Goal: Communication & Community: Answer question/provide support

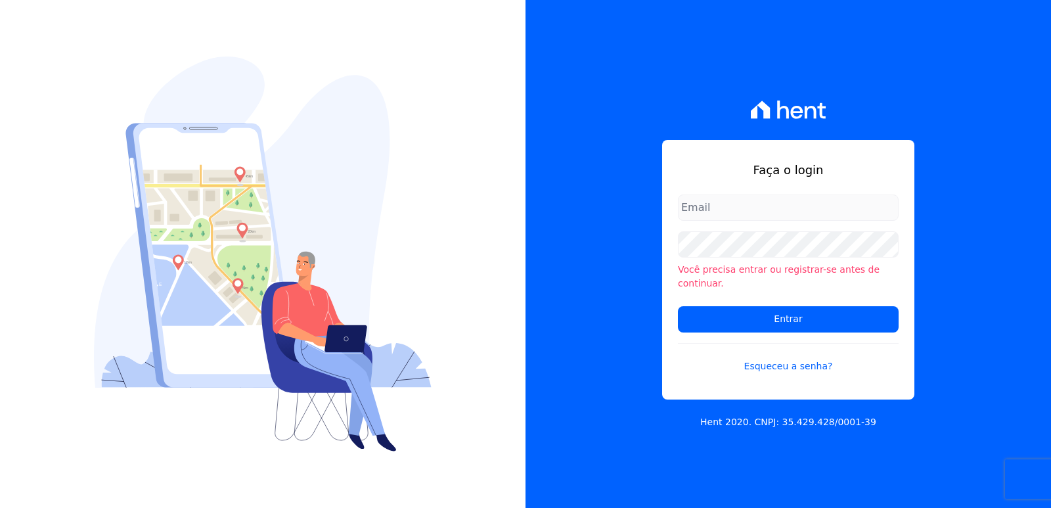
type input "[EMAIL_ADDRESS][DOMAIN_NAME]"
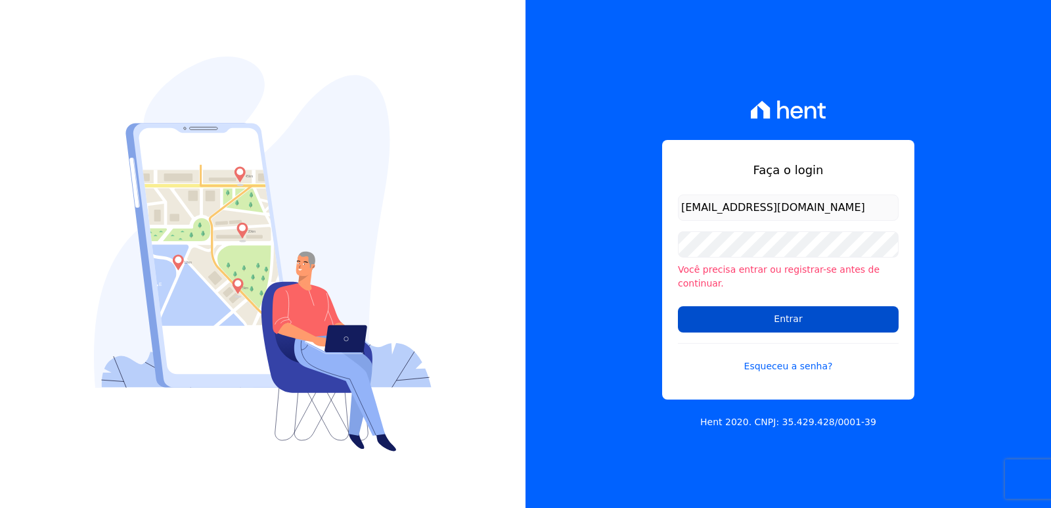
click at [714, 326] on form "administrativo3@fontanive.com.br Você precisa entrar ou registrar-se antes de c…" at bounding box center [788, 292] width 221 height 195
click at [712, 322] on input "Entrar" at bounding box center [788, 319] width 221 height 26
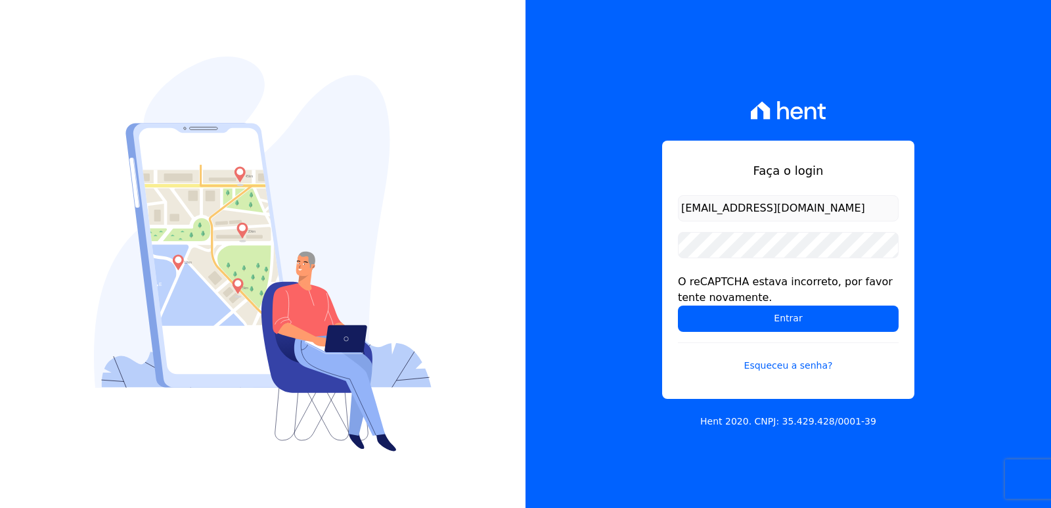
drag, startPoint x: 711, startPoint y: 203, endPoint x: 708, endPoint y: 214, distance: 11.5
click at [710, 205] on input "administrativo3@fontanive.com.br" at bounding box center [788, 208] width 221 height 26
click at [705, 327] on input "Entrar" at bounding box center [788, 319] width 221 height 26
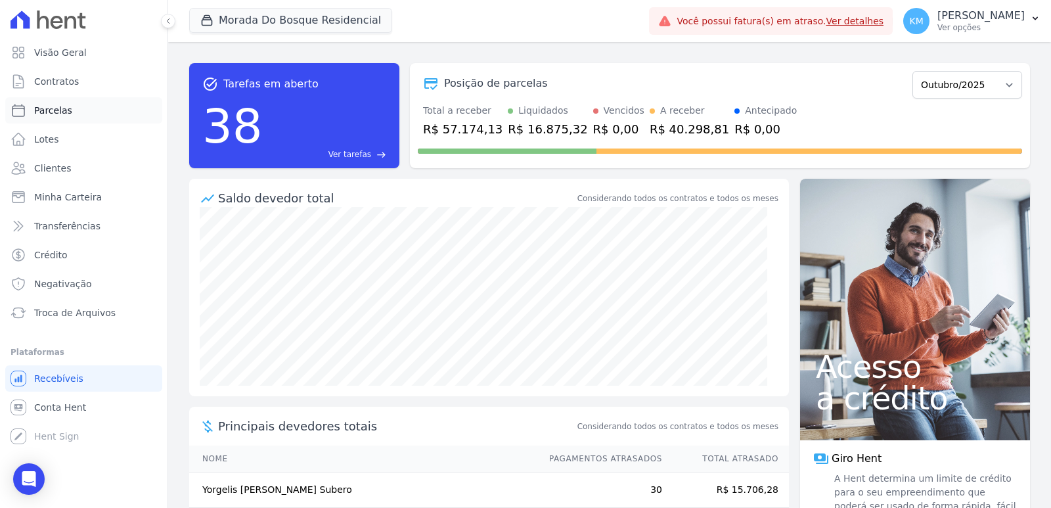
click at [62, 118] on link "Parcelas" at bounding box center [83, 110] width 157 height 26
select select
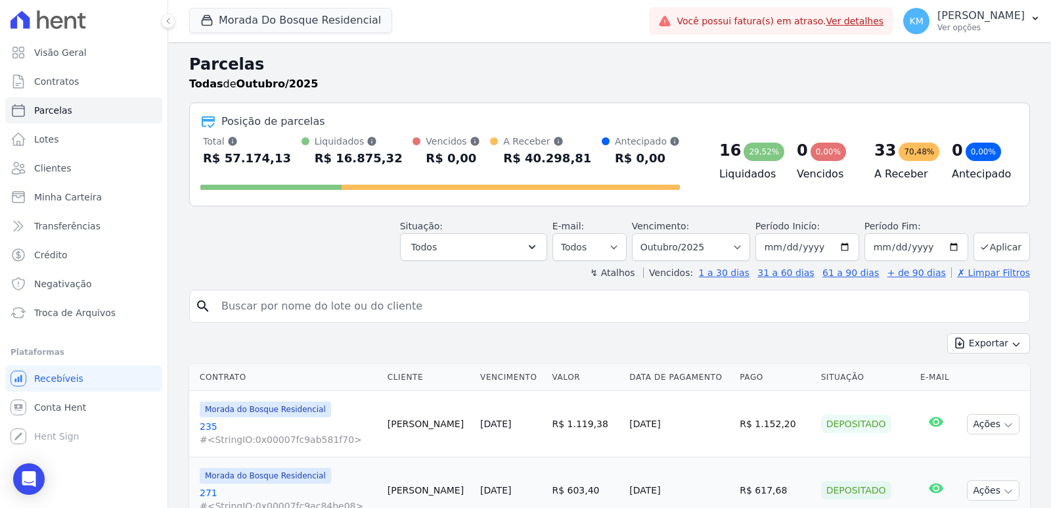
click at [274, 302] on input "search" at bounding box center [619, 306] width 811 height 26
paste input "[PERSON_NAME] [PERSON_NAME] DE OLI"
type input "[PERSON_NAME] [PERSON_NAME] DE OLI"
select select
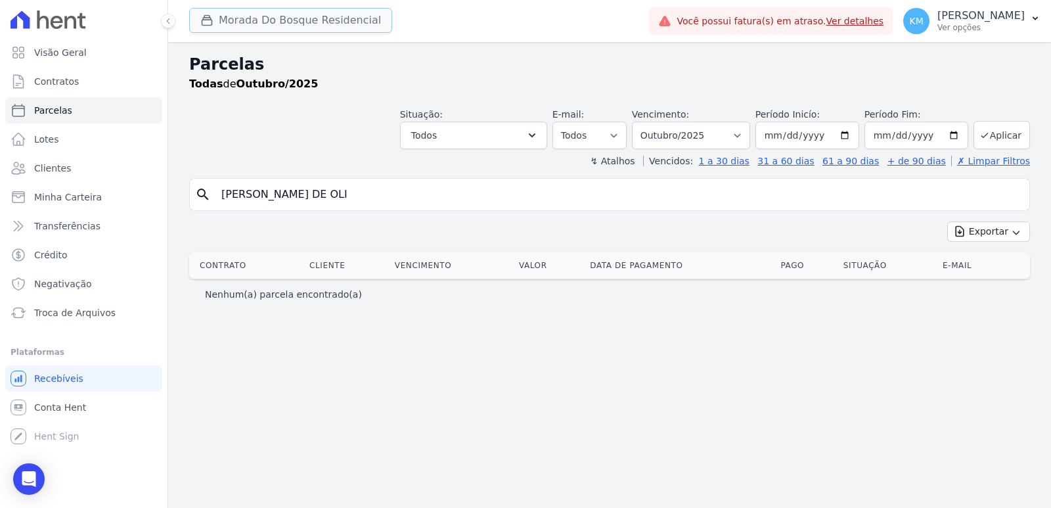
click at [210, 15] on icon "button" at bounding box center [206, 20] width 13 height 13
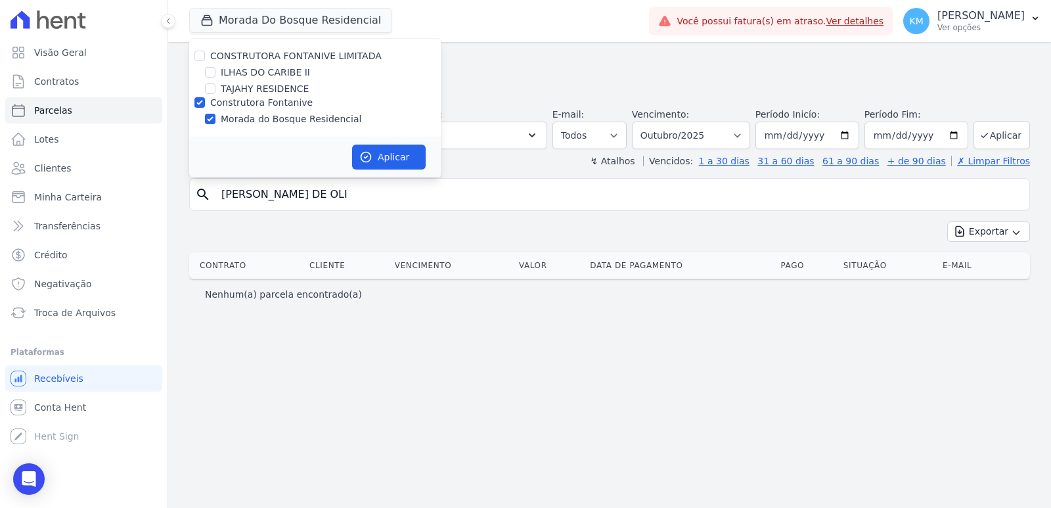
click at [210, 72] on div at bounding box center [210, 72] width 11 height 13
click at [208, 78] on div "ILHAS DO CARIBE II" at bounding box center [315, 73] width 252 height 14
drag, startPoint x: 206, startPoint y: 72, endPoint x: 205, endPoint y: 96, distance: 24.3
click at [206, 74] on input "ILHAS DO CARIBE II" at bounding box center [210, 72] width 11 height 11
checkbox input "true"
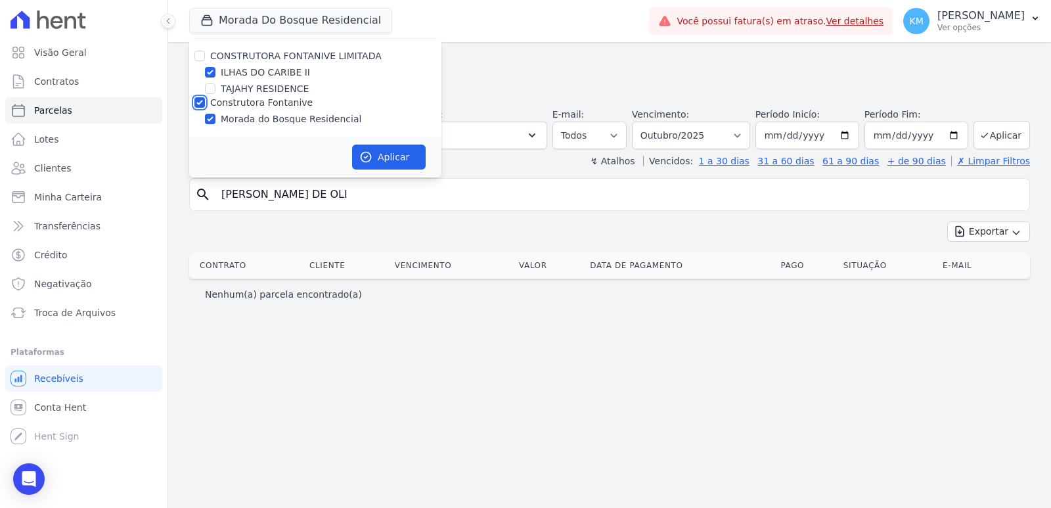
click at [198, 97] on input "Construtora Fontanive" at bounding box center [200, 102] width 11 height 11
checkbox input "false"
click at [367, 154] on icon "button" at bounding box center [365, 156] width 13 height 13
select select
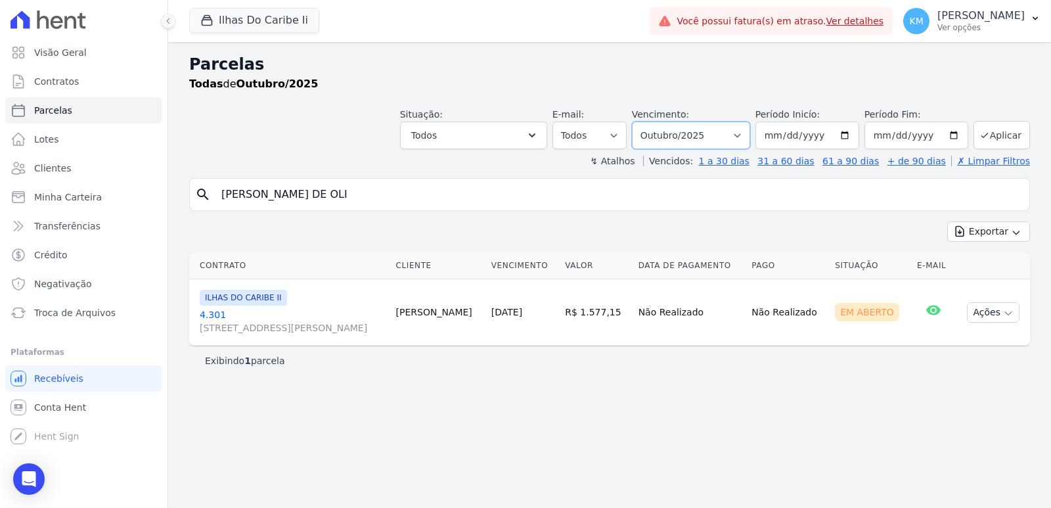
drag, startPoint x: 751, startPoint y: 122, endPoint x: 742, endPoint y: 120, distance: 9.3
click at [742, 120] on div "Vencimento: Filtrar por período ──────── Todos os meses Agosto/2022 Setembro/20…" at bounding box center [691, 128] width 118 height 41
select select "09/2025"
click at [651, 122] on select "Filtrar por período ──────── Todos os meses Agosto/2022 Setembro/2022 Outubro/2…" at bounding box center [691, 136] width 118 height 28
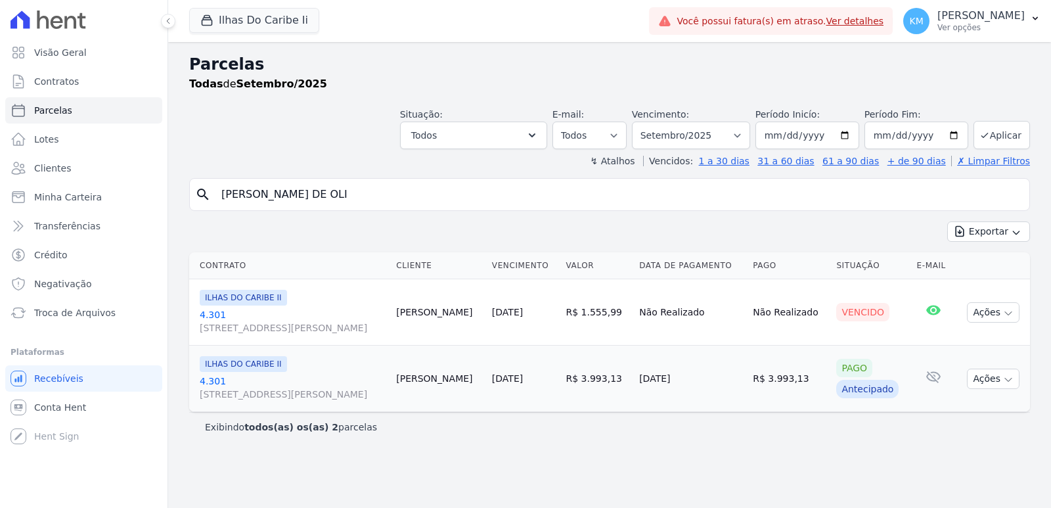
select select
click at [678, 135] on select "Filtrar por período ──────── Todos os meses Agosto/2022 Setembro/2022 Outubro/2…" at bounding box center [691, 136] width 118 height 28
select select "10/2025"
click at [651, 122] on select "Filtrar por período ──────── Todos os meses Agosto/2022 Setembro/2022 Outubro/2…" at bounding box center [691, 136] width 118 height 28
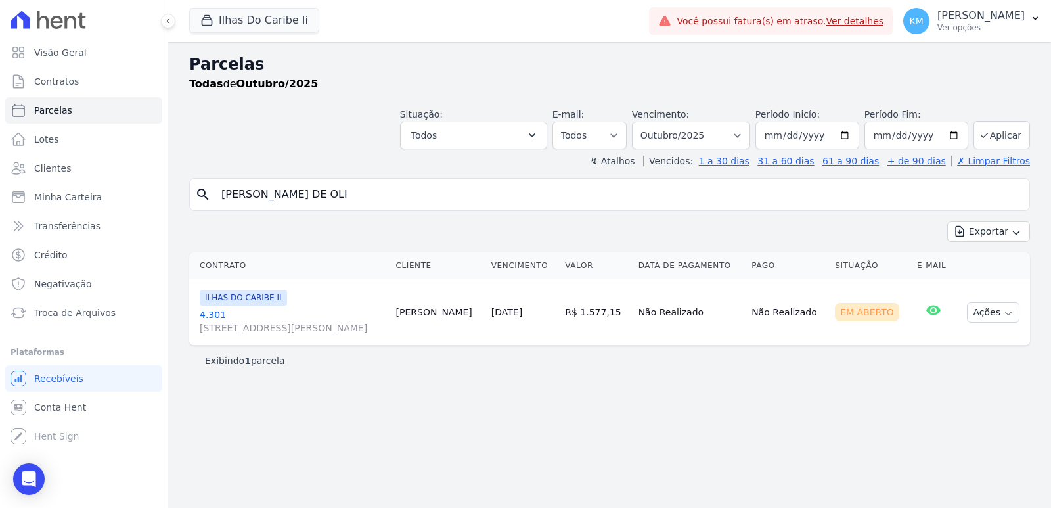
select select
click at [281, 22] on button "Ilhas Do Caribe Ii" at bounding box center [254, 20] width 130 height 25
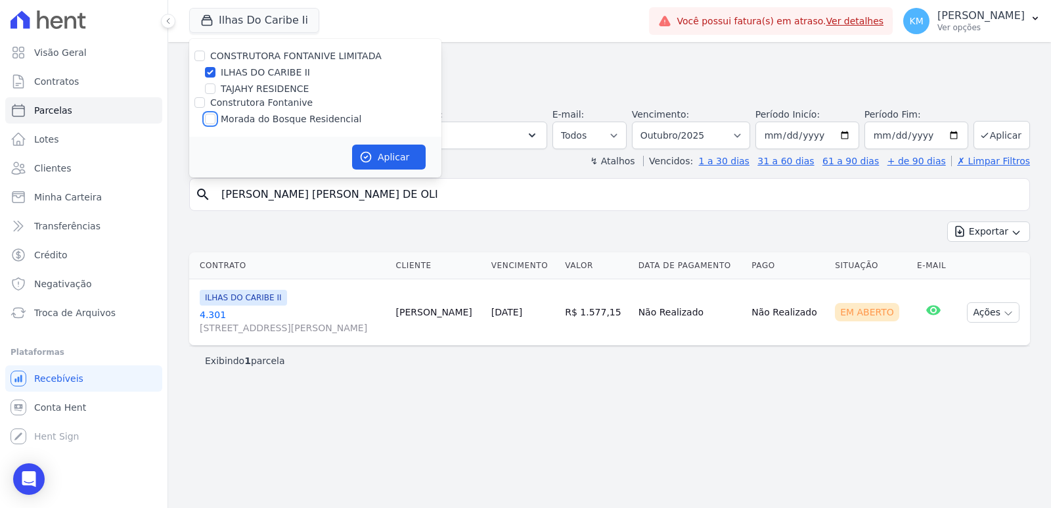
click at [211, 116] on input "Morada do Bosque Residencial" at bounding box center [210, 119] width 11 height 11
checkbox input "true"
click at [210, 75] on input "ILHAS DO CARIBE II" at bounding box center [210, 72] width 11 height 11
checkbox input "false"
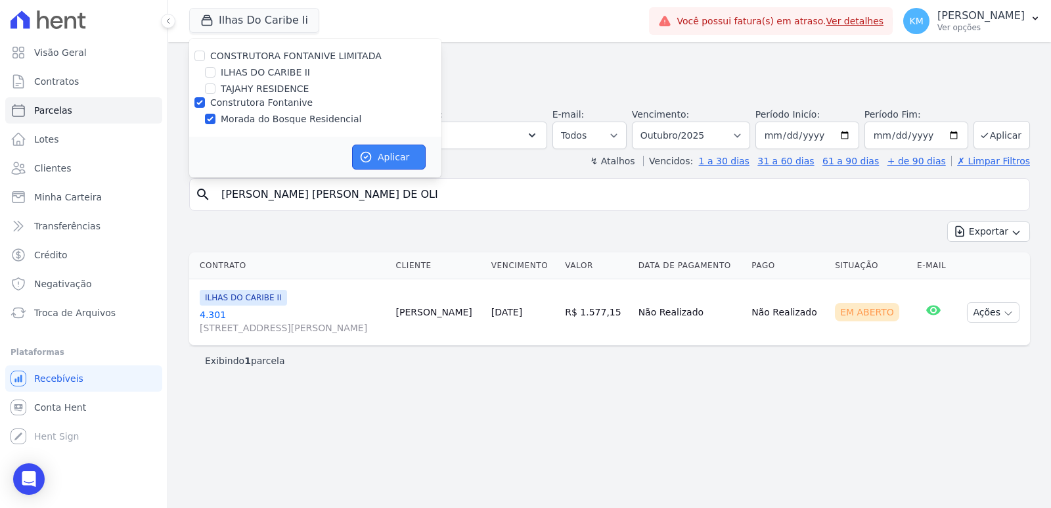
drag, startPoint x: 405, startPoint y: 149, endPoint x: 396, endPoint y: 162, distance: 15.7
click at [405, 149] on button "Aplicar" at bounding box center [389, 157] width 74 height 25
select select
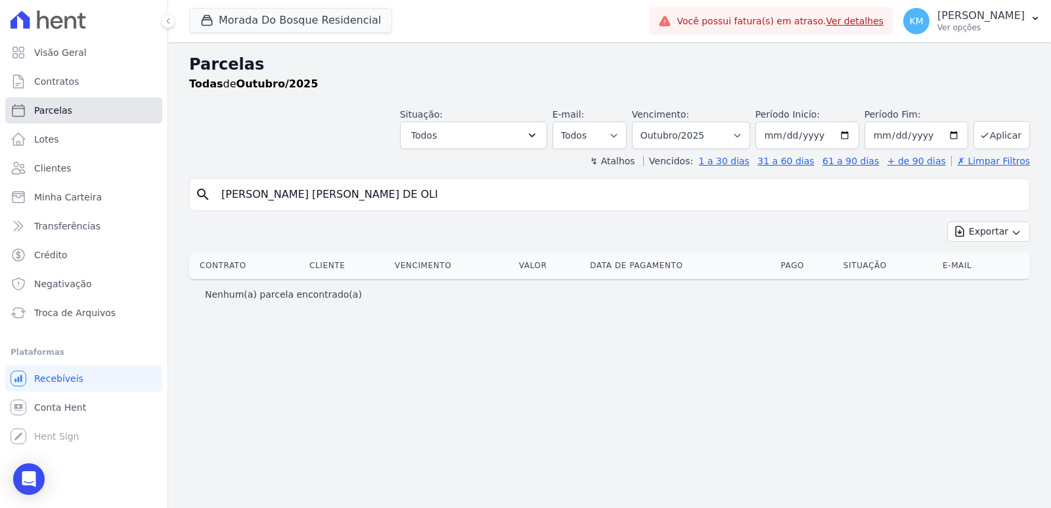
click at [49, 111] on span "Parcelas" at bounding box center [53, 110] width 38 height 13
select select
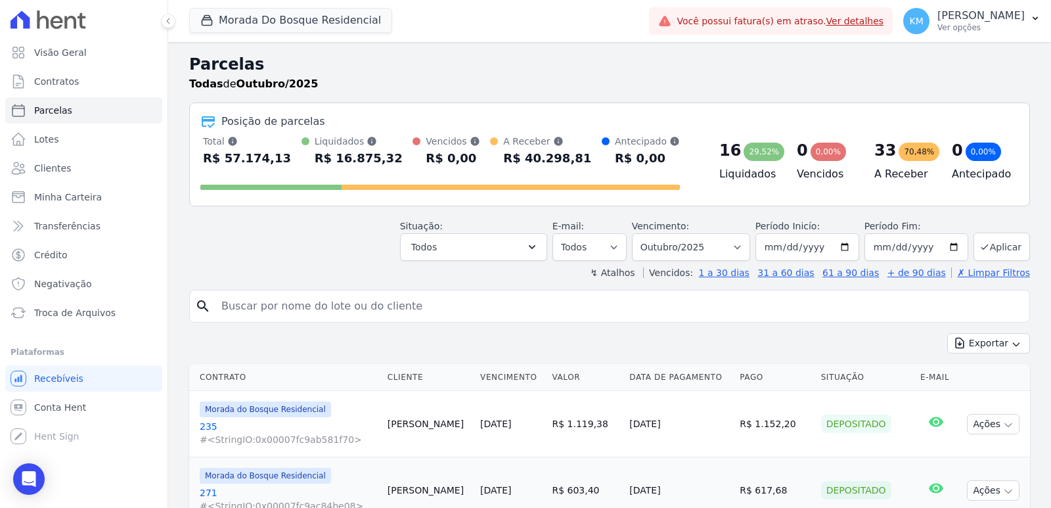
drag, startPoint x: 271, startPoint y: 293, endPoint x: 269, endPoint y: 304, distance: 11.3
click at [269, 299] on input "search" at bounding box center [619, 306] width 811 height 26
click at [269, 313] on input "search" at bounding box center [619, 306] width 811 height 26
type input "andre ota"
select select
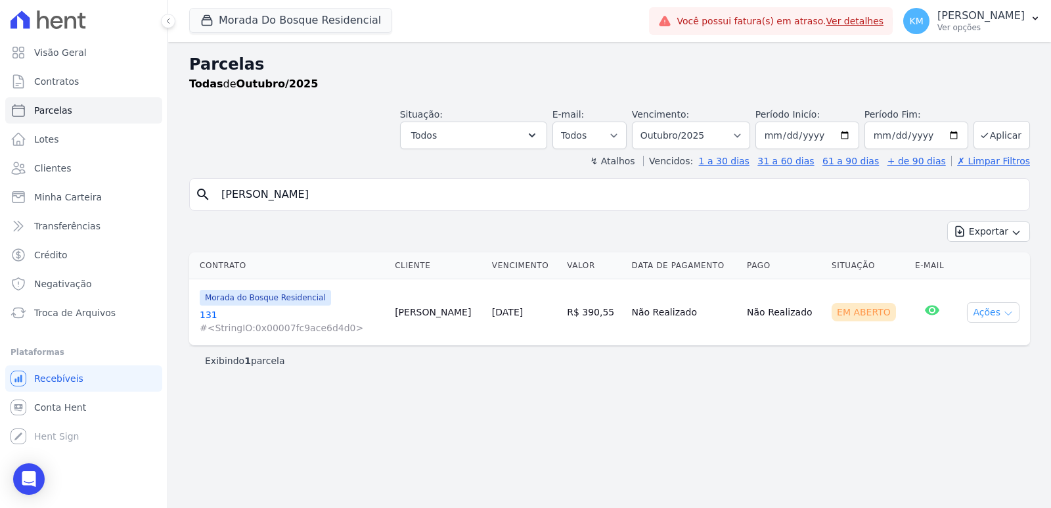
click at [1011, 305] on button "Ações" at bounding box center [993, 312] width 53 height 20
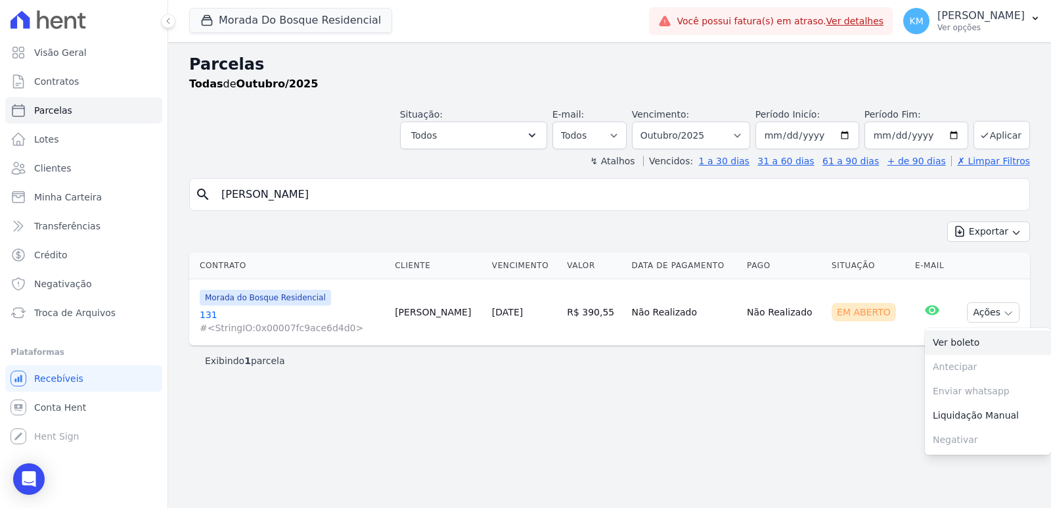
click at [944, 342] on link "Ver boleto" at bounding box center [988, 343] width 126 height 24
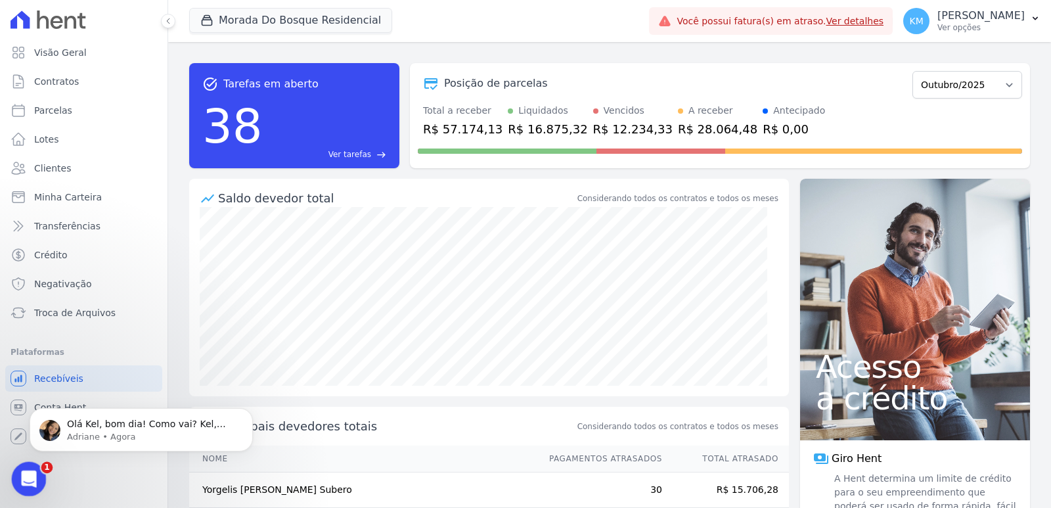
click at [27, 478] on icon "Abertura do Messenger da Intercom" at bounding box center [27, 478] width 22 height 22
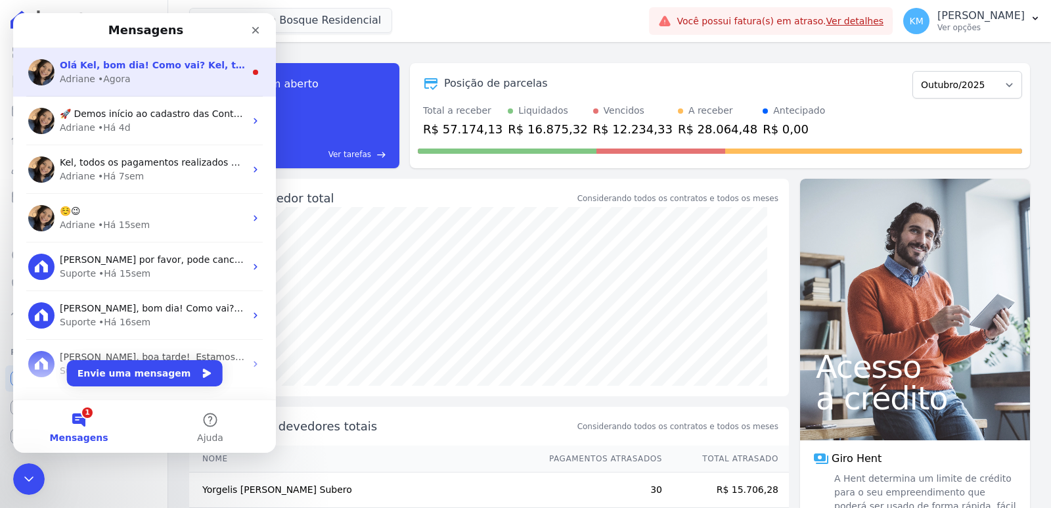
click at [126, 62] on span "Olá Kel, bom dia! Como vai? Kel, tive o retorno da Q.I Tech. Infelizmente não é…" at bounding box center [502, 65] width 884 height 11
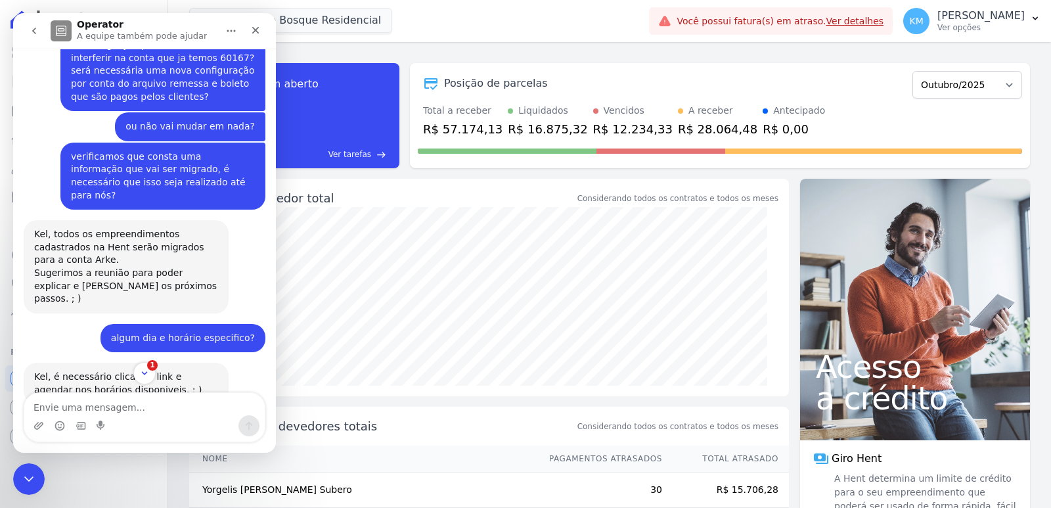
scroll to position [1724, 0]
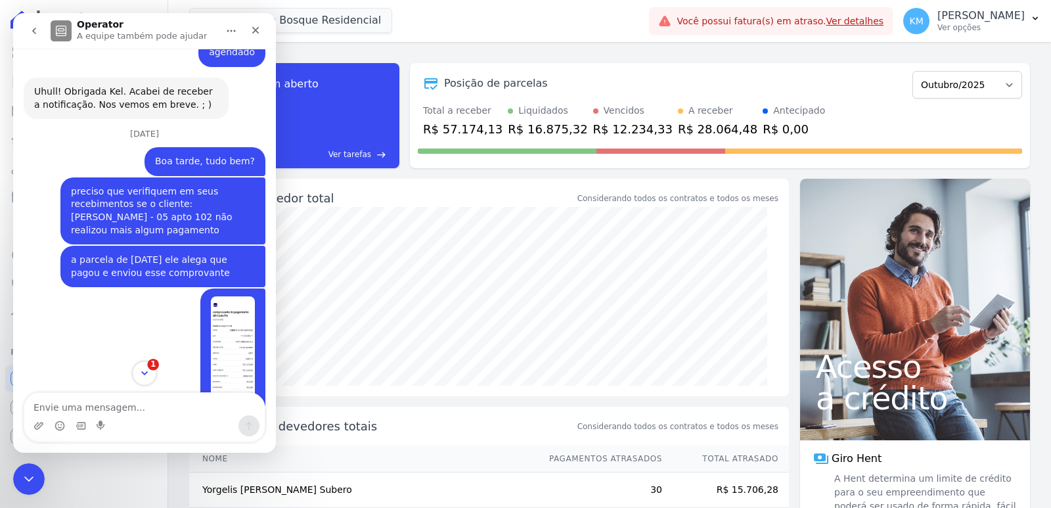
click at [141, 365] on button "1" at bounding box center [144, 373] width 24 height 24
click at [146, 376] on icon "Scroll to bottom" at bounding box center [145, 373] width 12 height 12
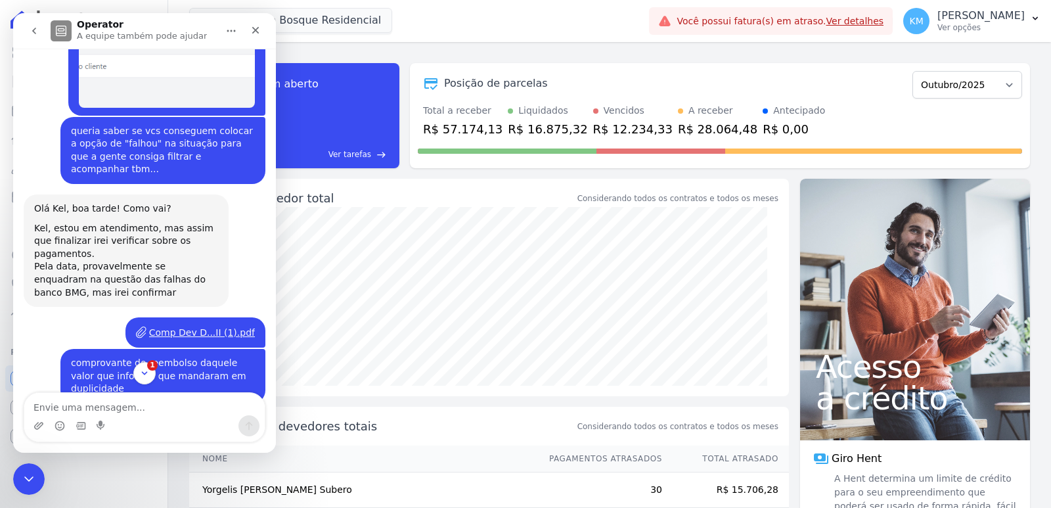
scroll to position [3761, 0]
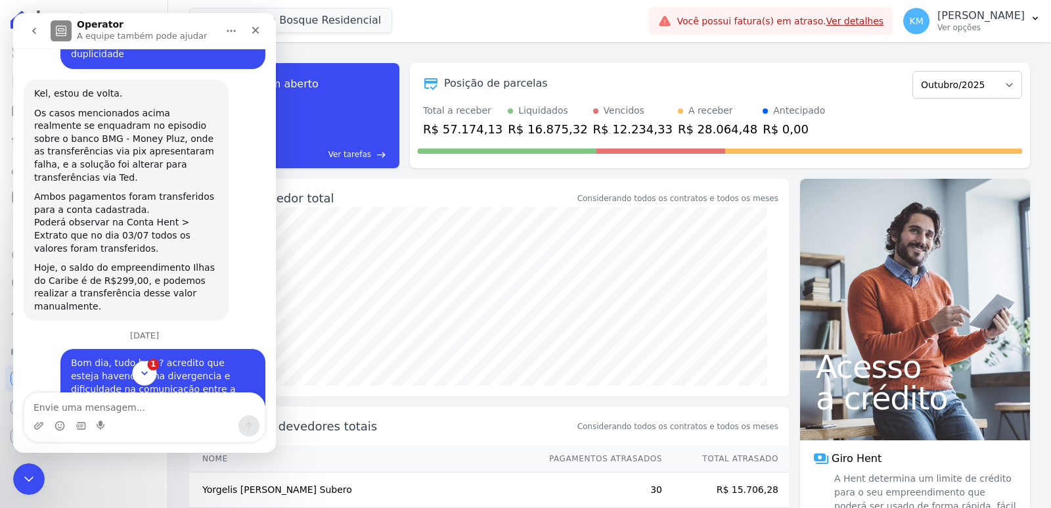
click at [147, 375] on icon "Scroll to bottom" at bounding box center [145, 373] width 12 height 12
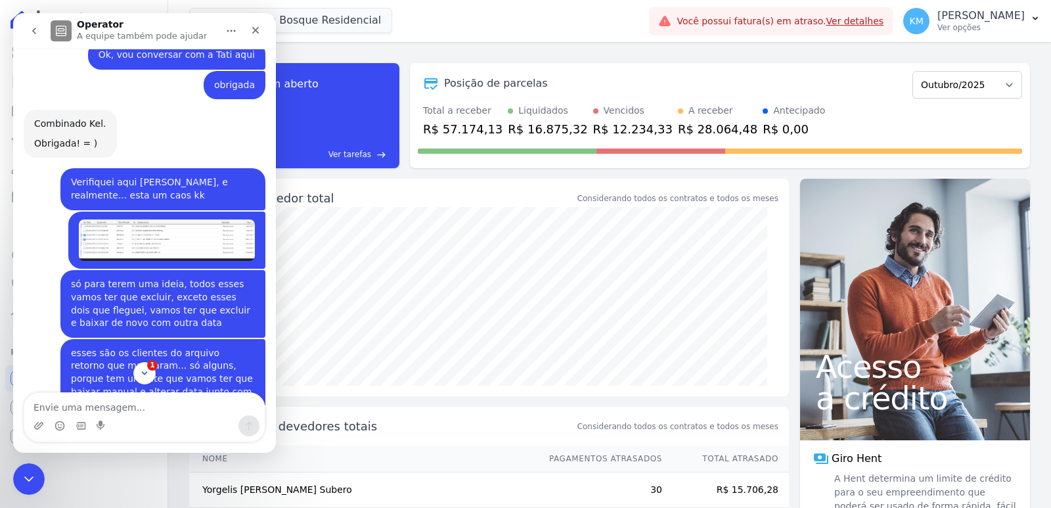
scroll to position [13809, 0]
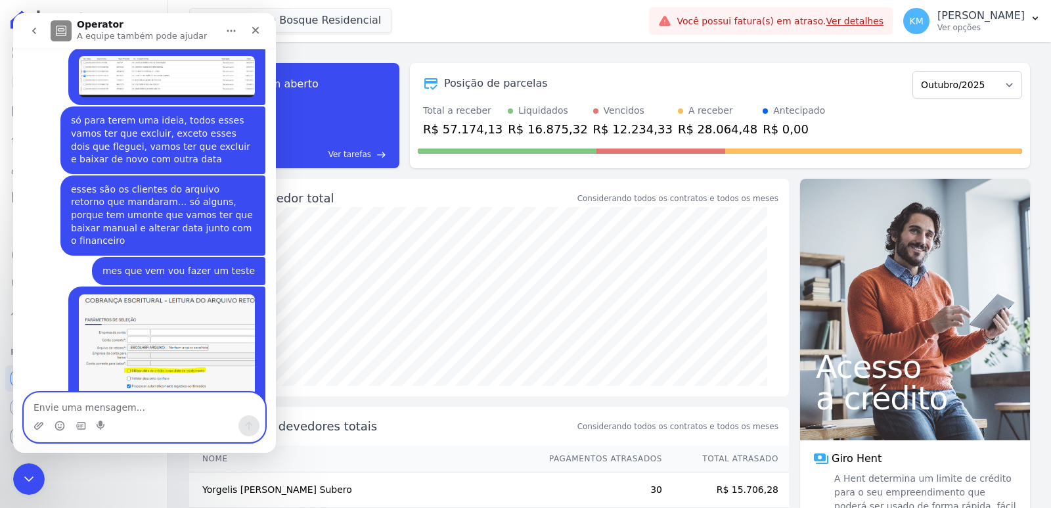
click at [71, 402] on textarea "Envie uma mensagem..." at bounding box center [144, 404] width 241 height 22
click at [72, 402] on textarea "Envie uma mensagem..." at bounding box center [144, 404] width 241 height 22
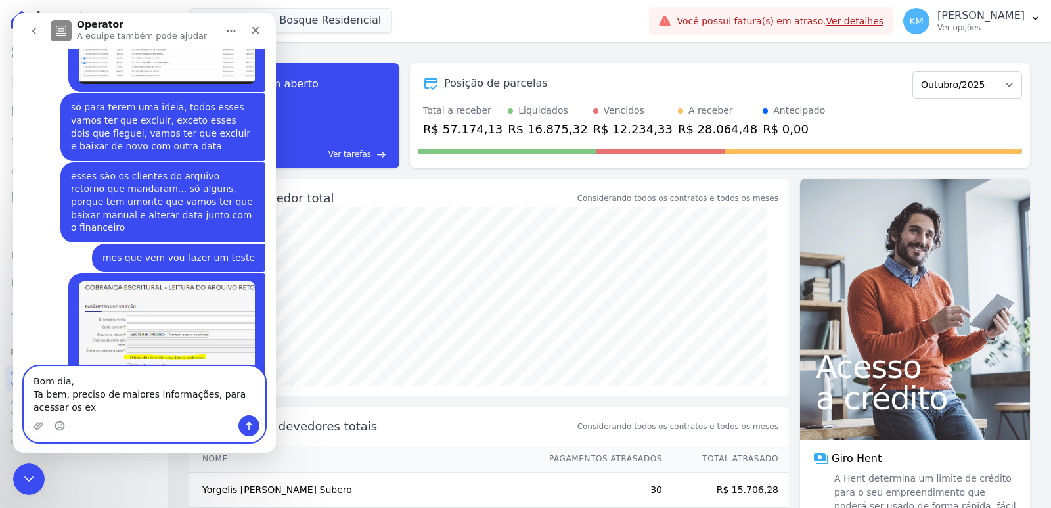
scroll to position [13835, 0]
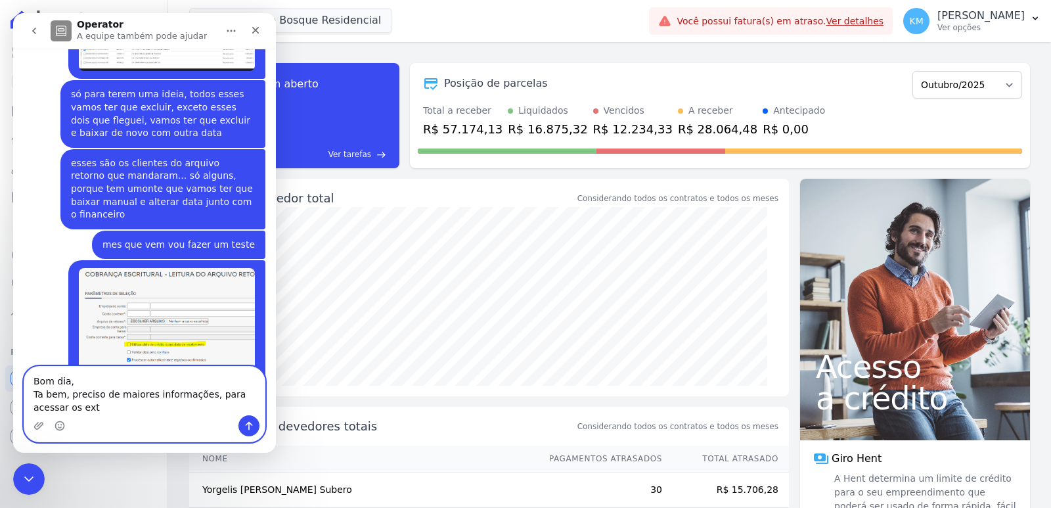
type textarea "Bom dia, Ta bem, preciso de maiores informações, para acessar os extr"
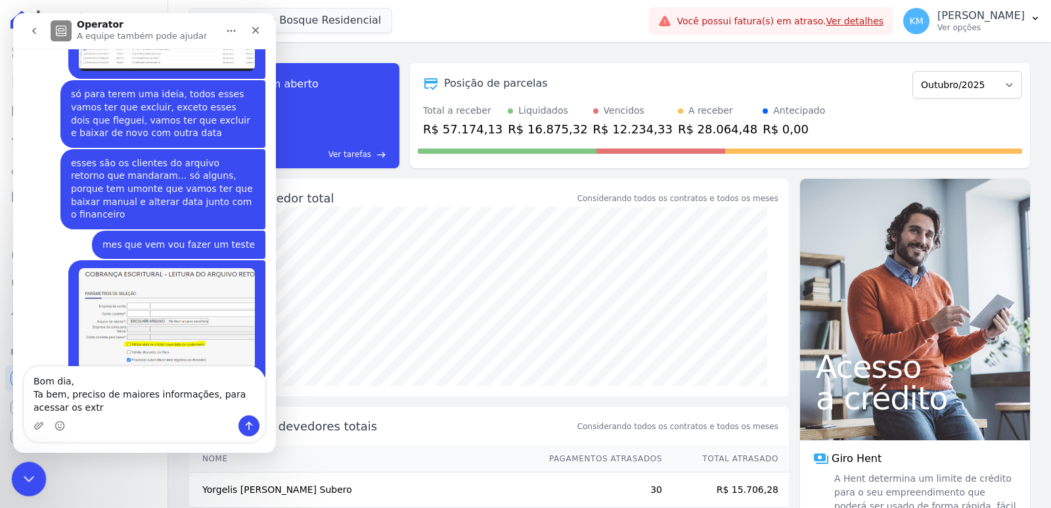
click at [11, 473] on html at bounding box center [27, 477] width 32 height 32
click at [22, 472] on icon "Encerramento do Messenger da Intercom" at bounding box center [27, 477] width 16 height 16
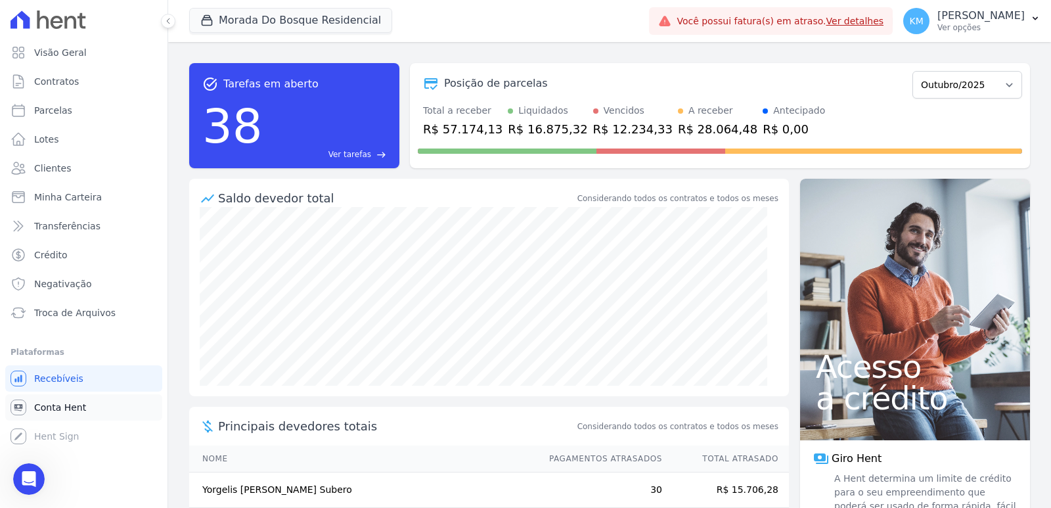
click at [70, 408] on span "Conta Hent" at bounding box center [60, 407] width 52 height 13
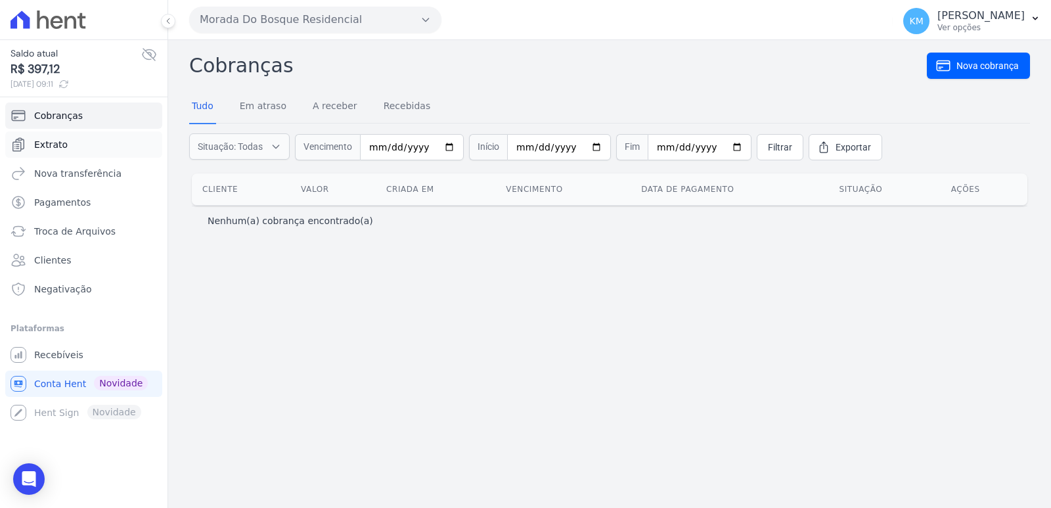
click at [49, 147] on span "Extrato" at bounding box center [51, 144] width 34 height 13
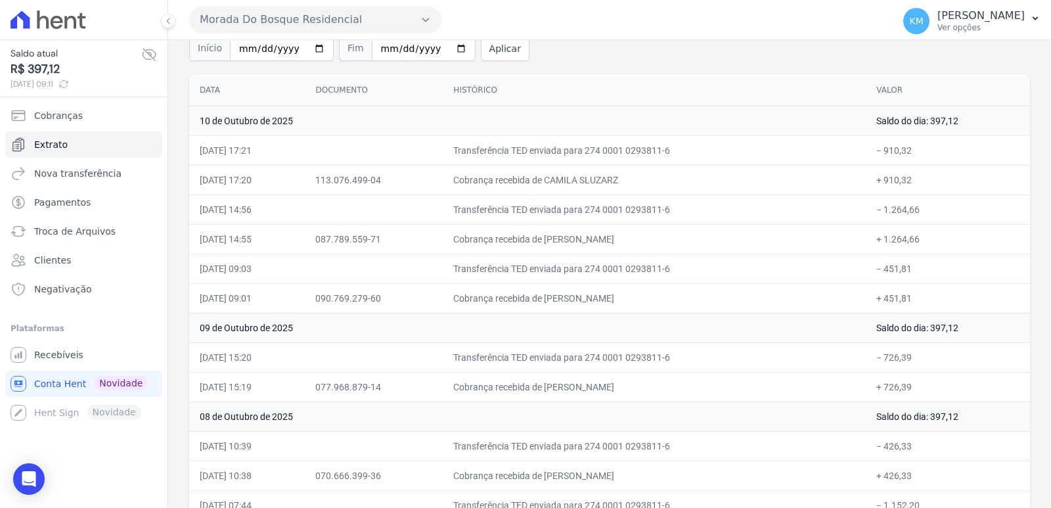
scroll to position [83, 0]
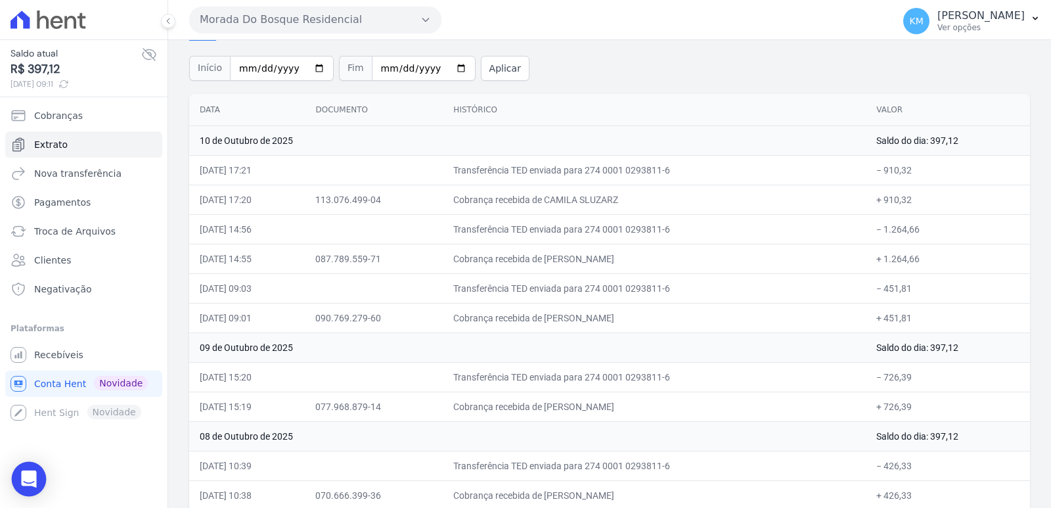
click at [30, 465] on body "Saldo atual R$ 397,12 [DATE] 09:11 Cobranças Extrato Nova transferência Pagamen…" at bounding box center [525, 254] width 1051 height 508
click at [28, 472] on div "Open Intercom Messenger" at bounding box center [29, 479] width 35 height 35
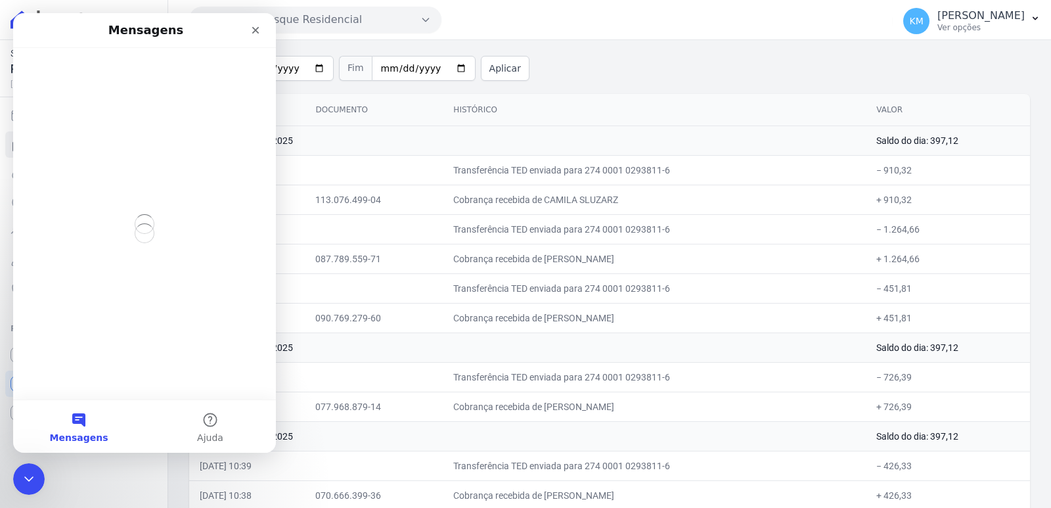
scroll to position [0, 0]
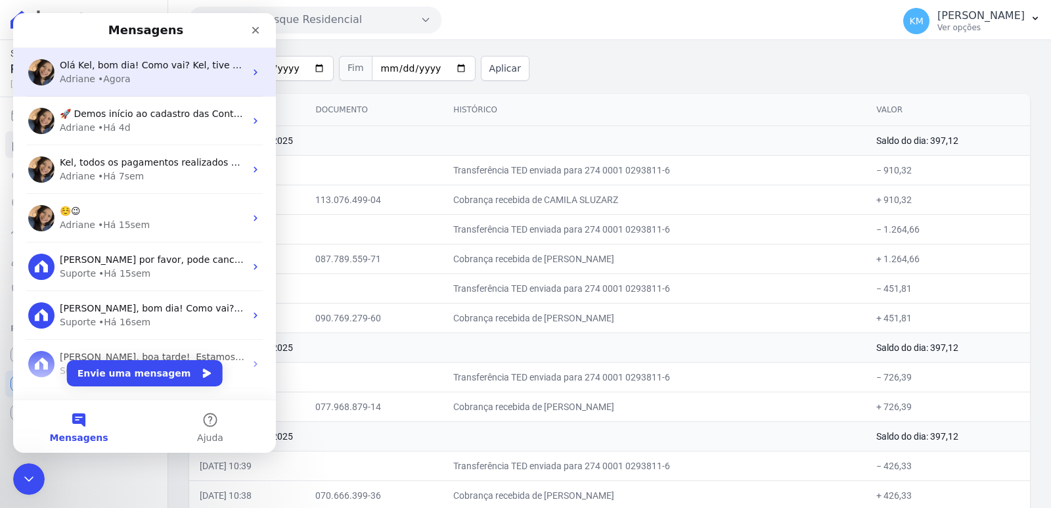
click at [121, 61] on span "Olá Kel, bom dia! Como vai? Kel, tive o retorno da Q.I Tech. Infelizmente não é…" at bounding box center [452, 65] width 785 height 11
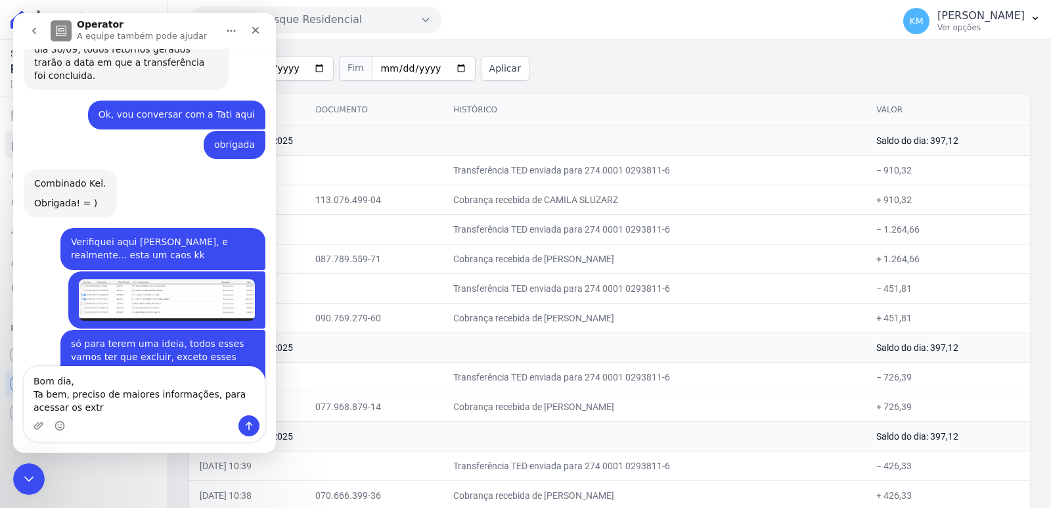
scroll to position [13835, 0]
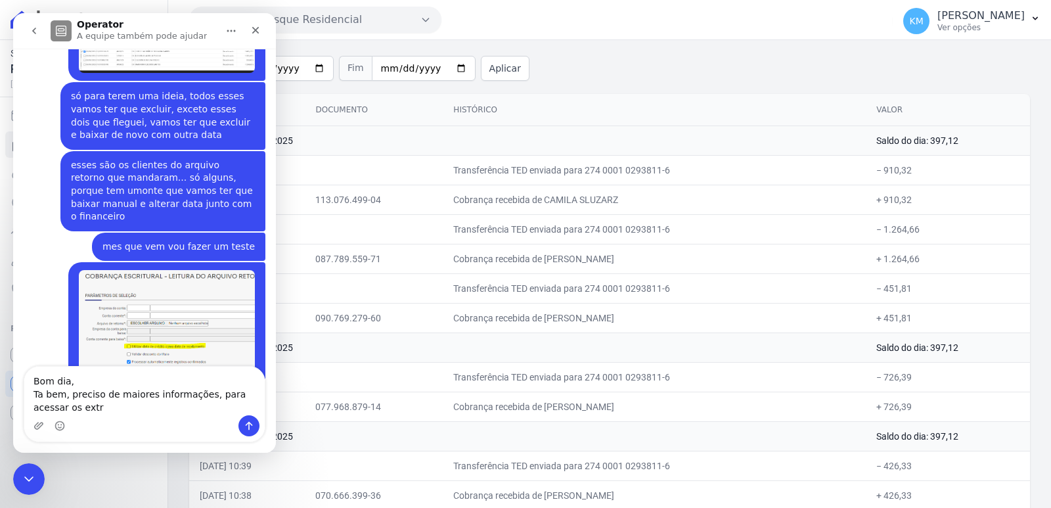
click at [66, 409] on textarea "Bom dia, Ta bem, preciso de maiores informações, para acessar os extr" at bounding box center [144, 391] width 241 height 49
drag, startPoint x: 86, startPoint y: 409, endPoint x: 85, endPoint y: 400, distance: 9.2
click at [85, 403] on textarea "Bom dia, Ta bem, preciso de maiores informações, para acessar os extr" at bounding box center [144, 391] width 241 height 49
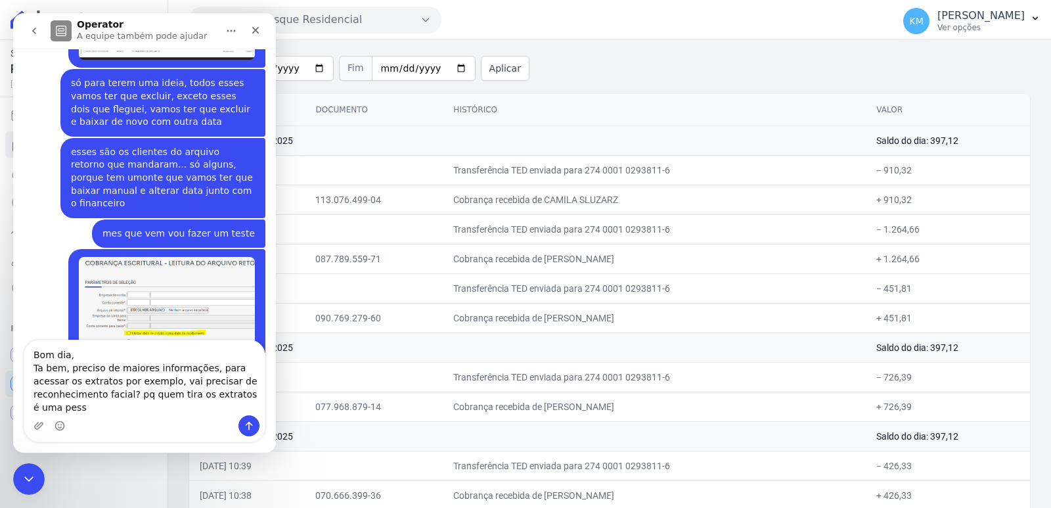
scroll to position [13862, 0]
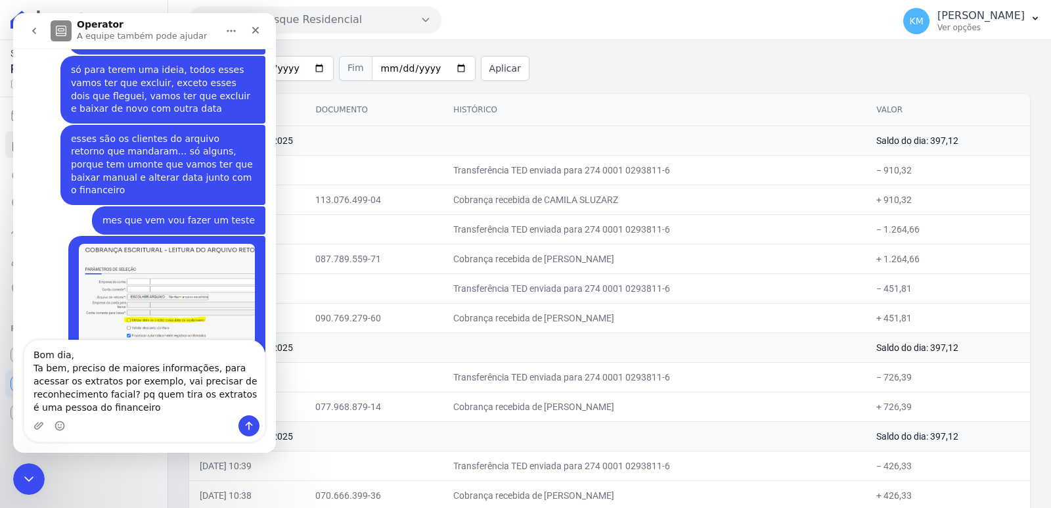
type textarea "Bom dia, Ta bem, preciso de maiores informações, para acessar os extratos por e…"
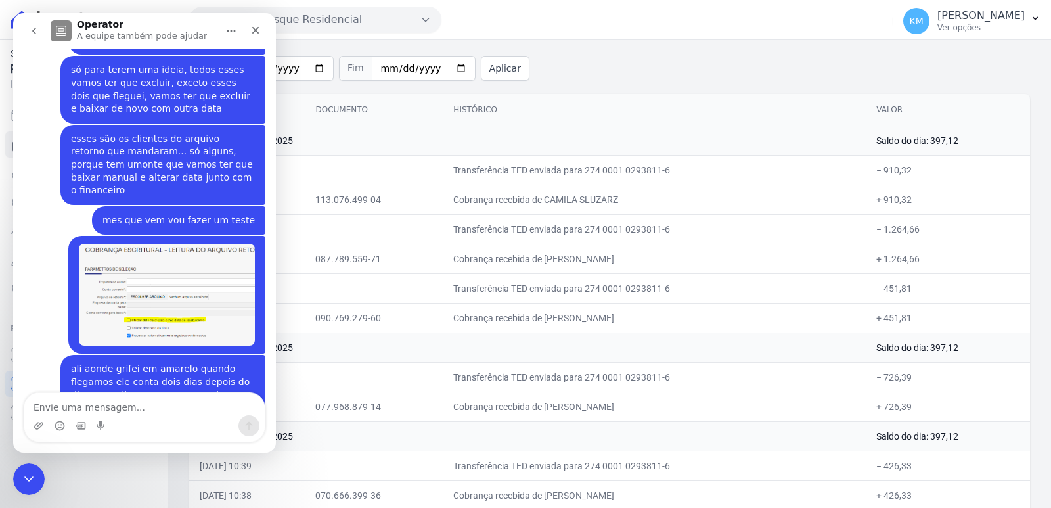
scroll to position [13900, 0]
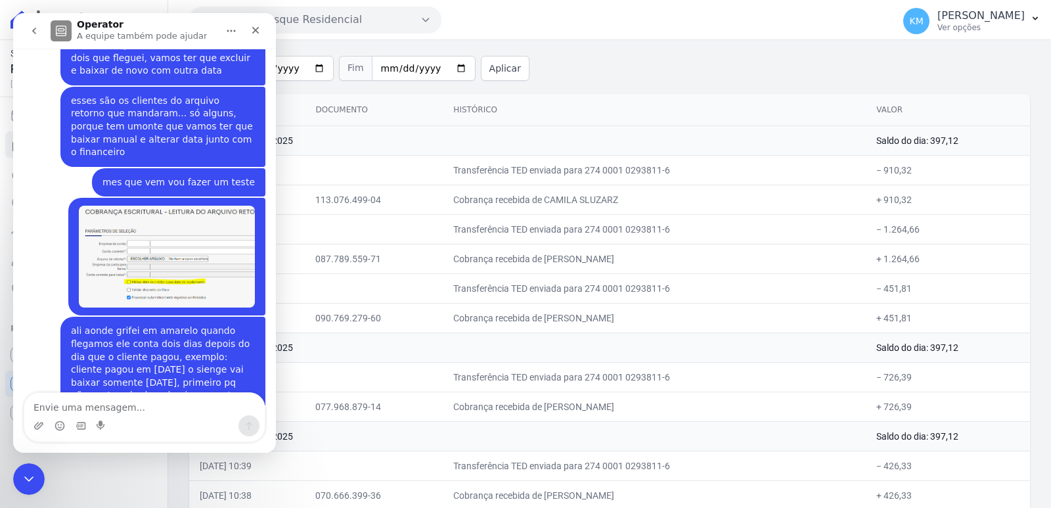
drag, startPoint x: 100, startPoint y: 264, endPoint x: 25, endPoint y: 246, distance: 77.0
click at [17, 481] on div "Encerramento do Messenger da Intercom" at bounding box center [27, 477] width 32 height 32
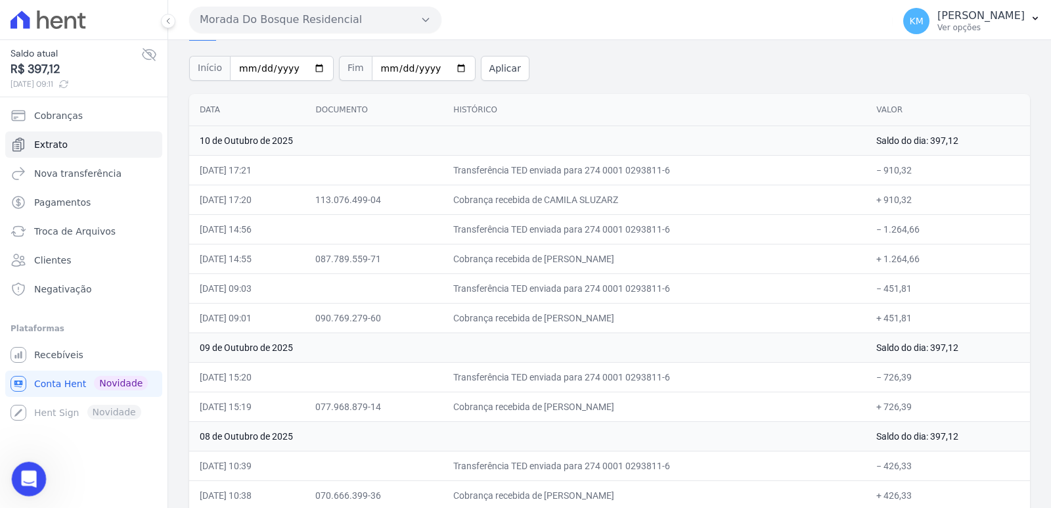
click at [19, 480] on icon "Abertura do Messenger da Intercom" at bounding box center [27, 478] width 22 height 22
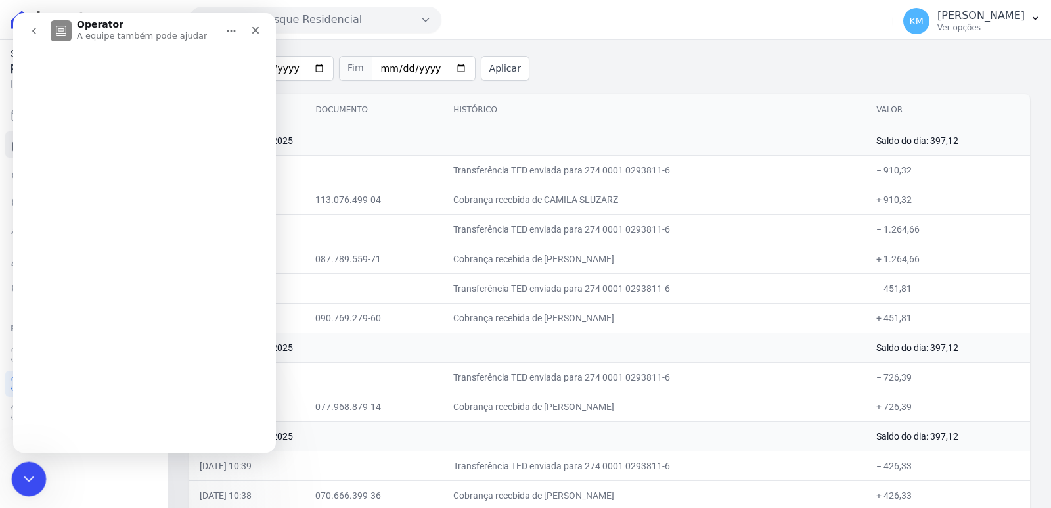
scroll to position [0, 0]
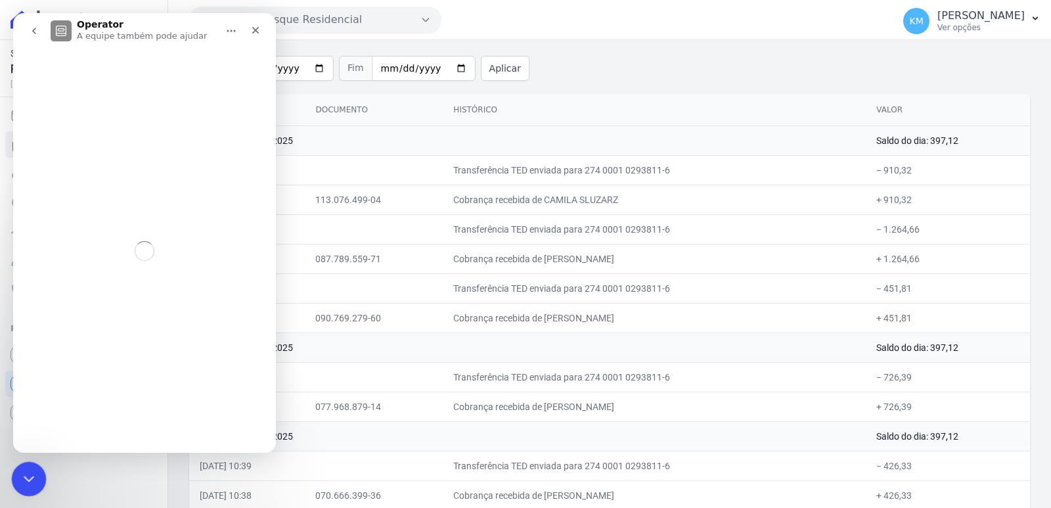
click at [18, 484] on div "Encerramento do Messenger da Intercom" at bounding box center [27, 477] width 32 height 32
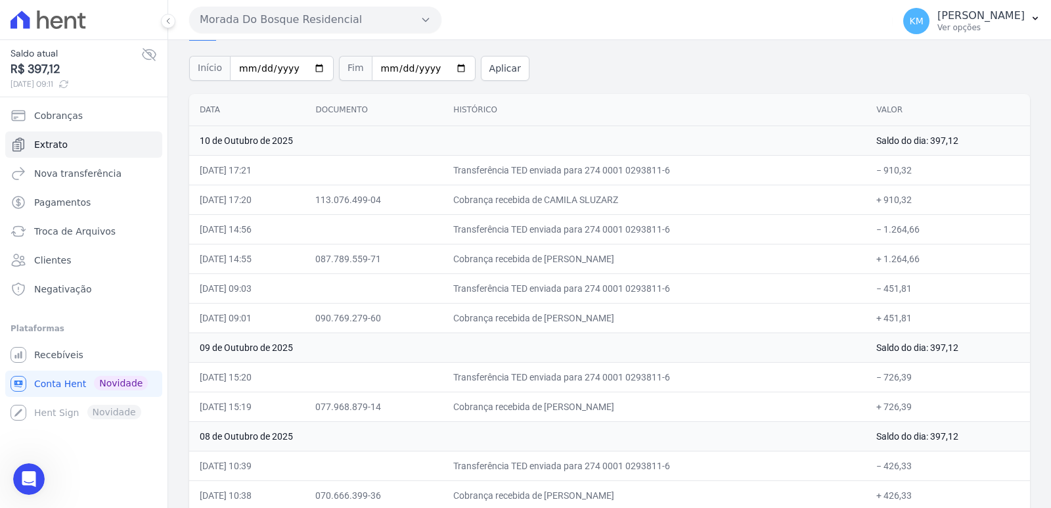
scroll to position [13900, 0]
click at [29, 476] on icon "Abertura do Messenger da Intercom" at bounding box center [27, 478] width 22 height 22
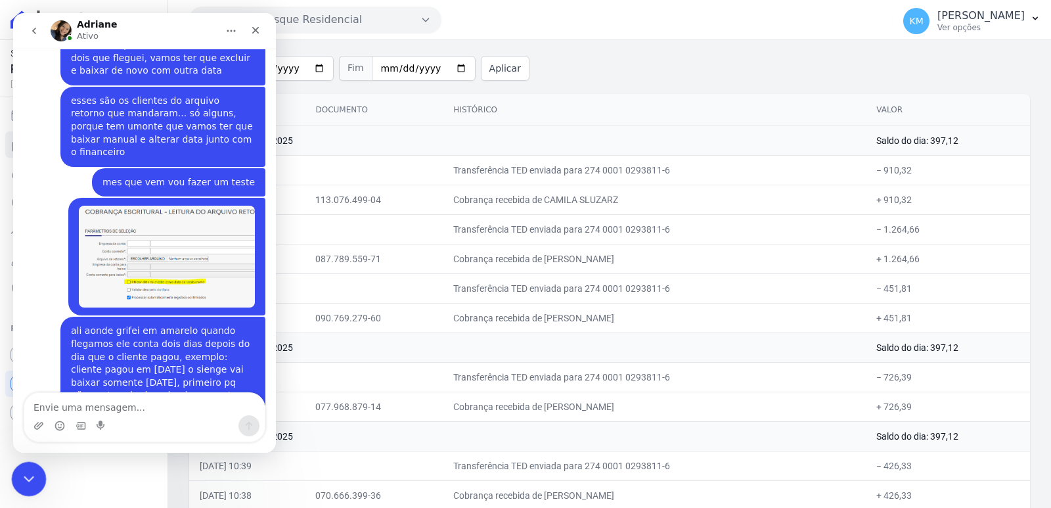
click at [29, 476] on icon "Encerramento do Messenger da Intercom" at bounding box center [26, 476] width 9 height 5
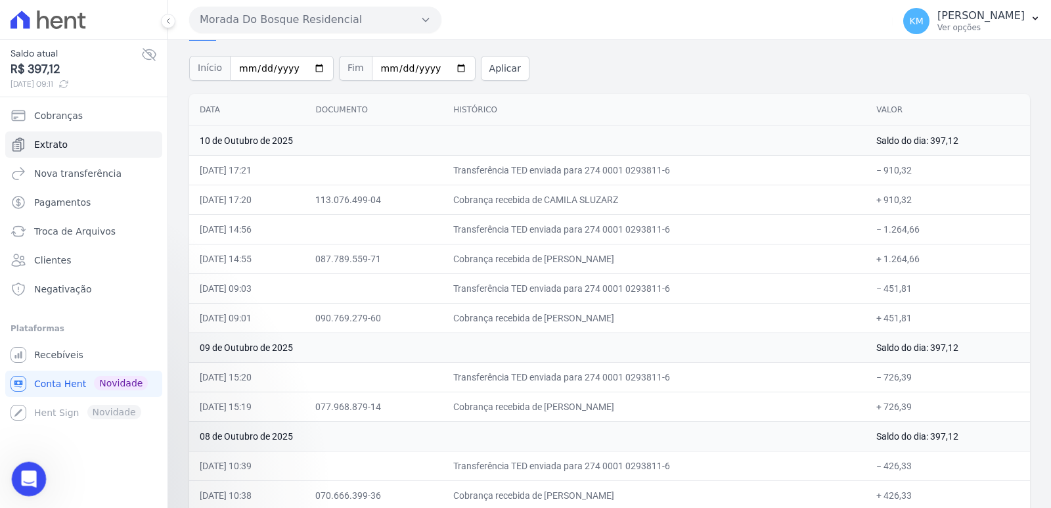
click at [28, 476] on icon "Abertura do Messenger da Intercom" at bounding box center [26, 477] width 9 height 11
click at [28, 476] on icon "Encerramento do Messenger da Intercom" at bounding box center [26, 476] width 9 height 5
click at [29, 472] on icon "Abertura do Messenger da Intercom" at bounding box center [27, 478] width 22 height 22
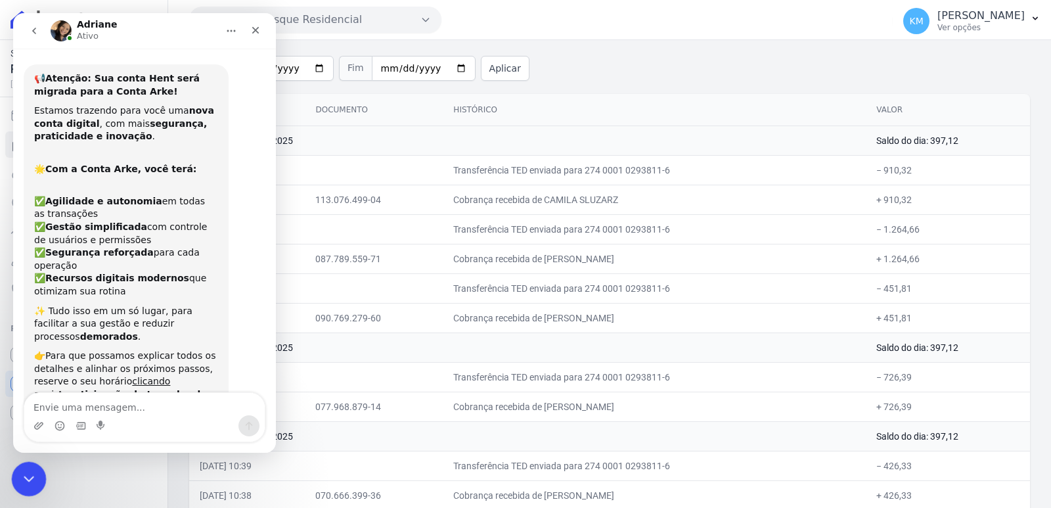
click at [135, 406] on textarea "Envie uma mensagem..." at bounding box center [144, 404] width 241 height 22
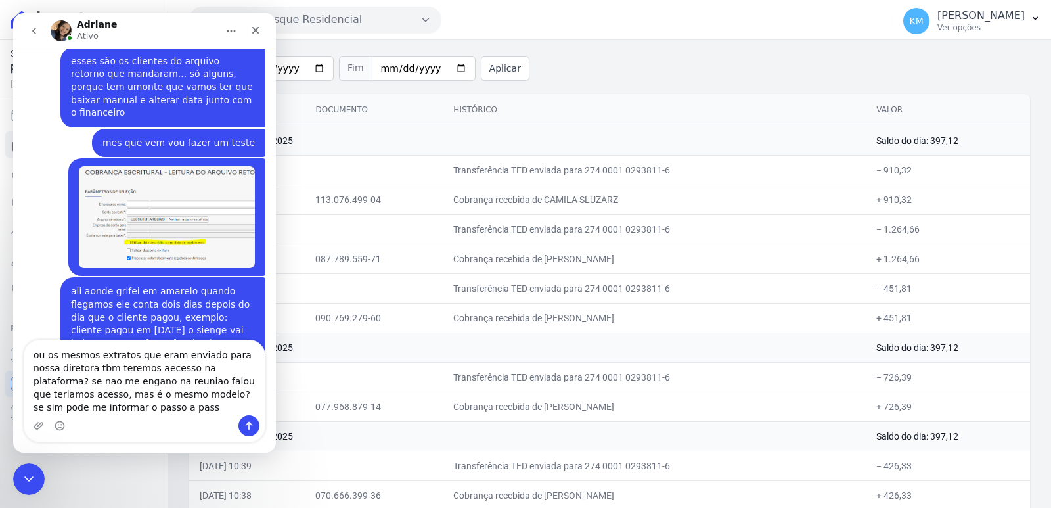
scroll to position [13952, 0]
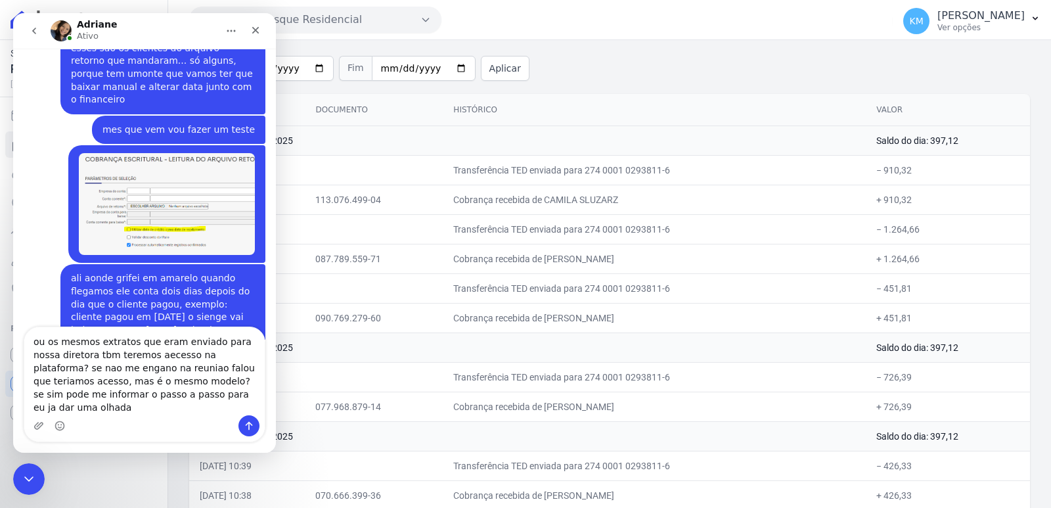
click at [133, 369] on textarea "ou os mesmos extratos que eram enviado para nossa diretora tbm teremos aecesso …" at bounding box center [144, 371] width 241 height 88
type textarea "ou os mesmos extratos que eram enviado para nossa diretora tbm teremos acesso n…"
click at [164, 378] on textarea "ou os mesmos extratos que eram enviado para nossa diretora tbm teremos acesso n…" at bounding box center [144, 371] width 241 height 88
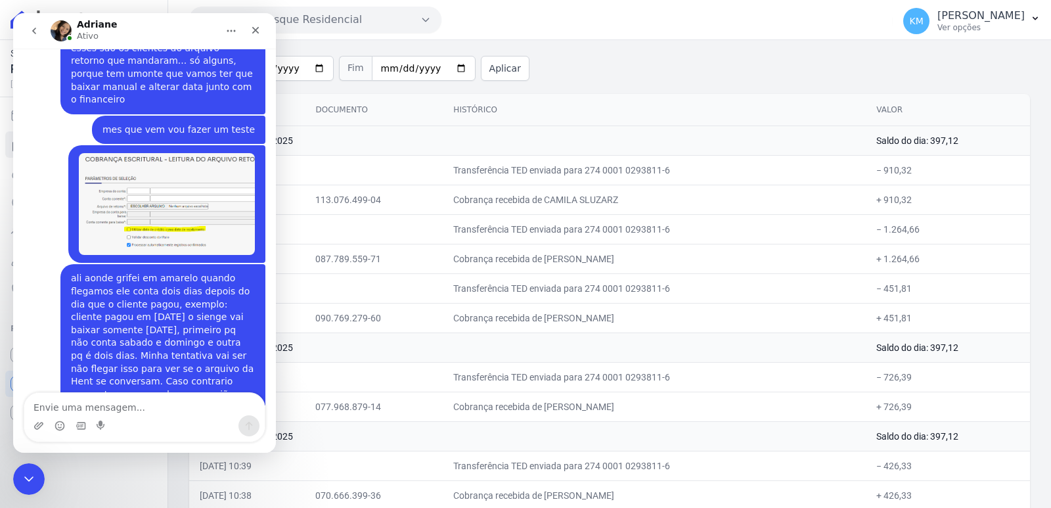
scroll to position [13994, 0]
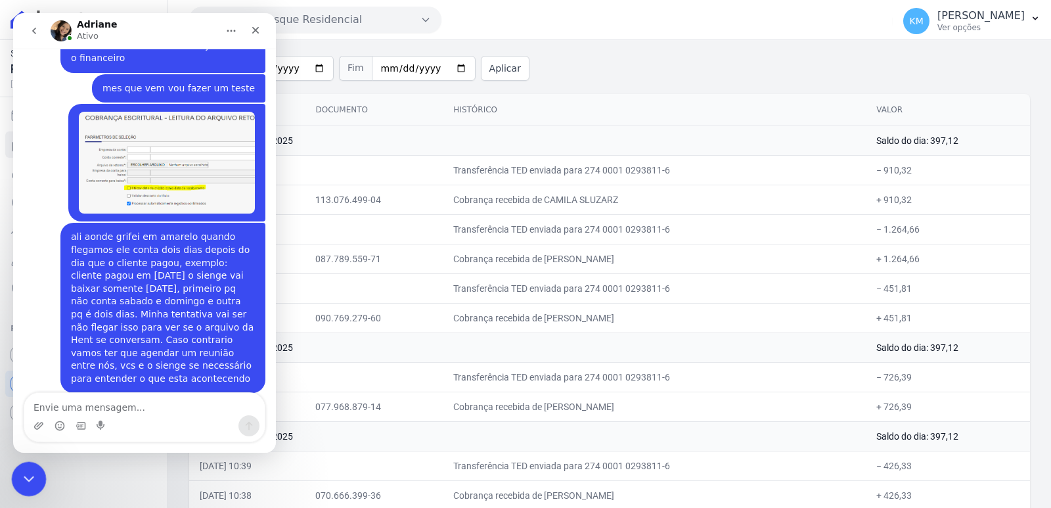
click at [30, 461] on html at bounding box center [27, 477] width 32 height 32
click at [28, 474] on icon "Encerramento do Messenger da Intercom" at bounding box center [27, 477] width 16 height 16
